Goal: Navigation & Orientation: Find specific page/section

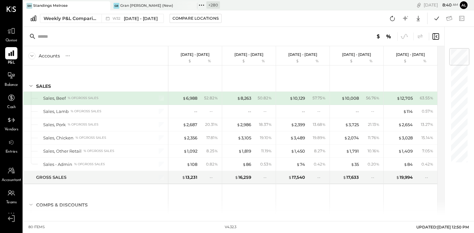
click at [3, 84] on div "Balance" at bounding box center [11, 78] width 19 height 19
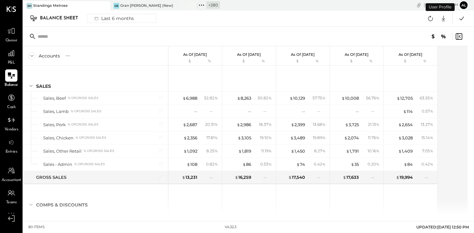
click at [6, 76] on div at bounding box center [11, 75] width 12 height 12
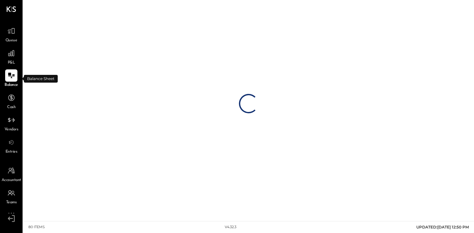
click at [6, 60] on div "P&L" at bounding box center [11, 56] width 12 height 19
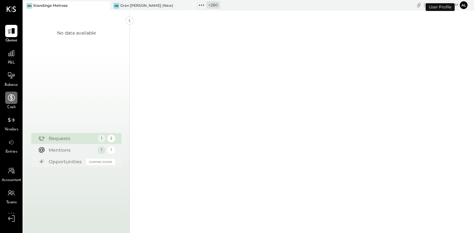
click at [8, 91] on div at bounding box center [11, 97] width 12 height 12
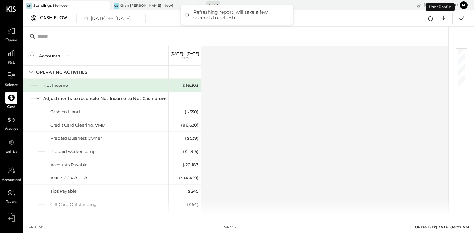
click at [10, 113] on li "Queue P&L Balance Cash Vendors Entries" at bounding box center [11, 90] width 22 height 130
click at [12, 126] on div "Vendors" at bounding box center [12, 123] width 14 height 19
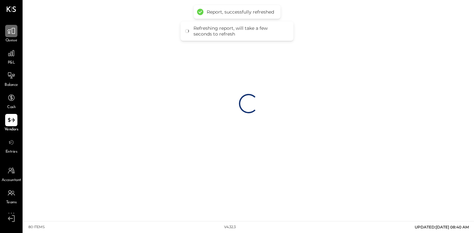
click at [9, 34] on icon at bounding box center [11, 31] width 8 height 8
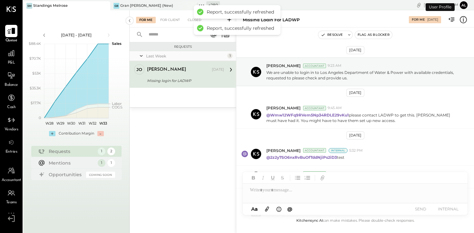
click at [10, 33] on icon at bounding box center [11, 31] width 8 height 6
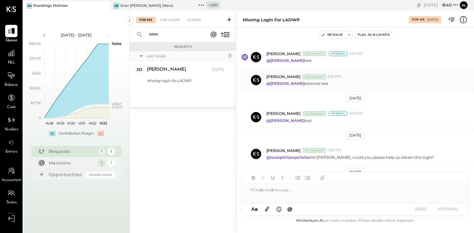
scroll to position [100, 0]
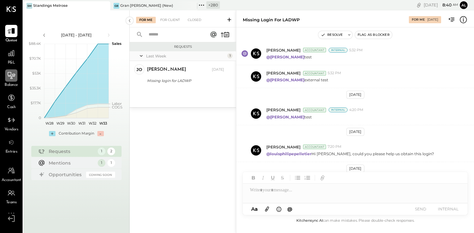
click at [13, 74] on icon at bounding box center [11, 75] width 8 height 8
